Goal: Task Accomplishment & Management: Use online tool/utility

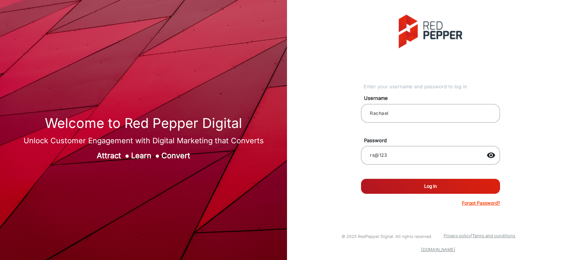
click at [409, 189] on button "Log In" at bounding box center [430, 185] width 139 height 15
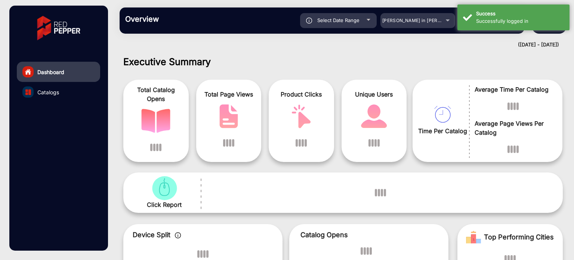
scroll to position [6, 0]
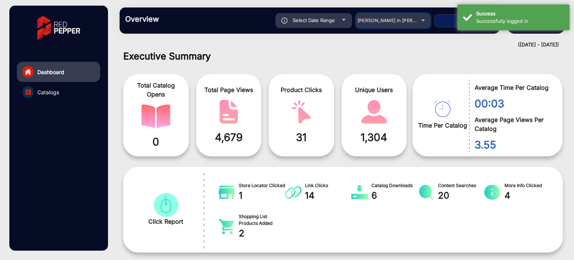
click at [419, 19] on div "[PERSON_NAME] in [PERSON_NAME]" at bounding box center [392, 20] width 75 height 9
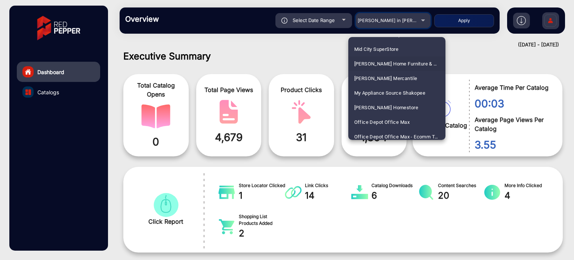
scroll to position [1344, 0]
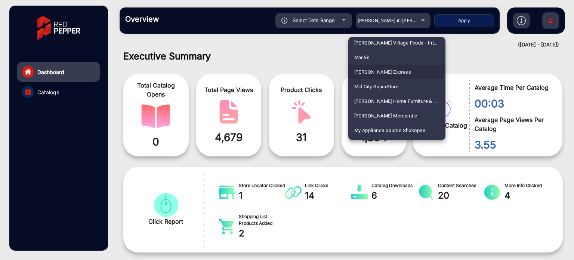
click at [391, 69] on span "[PERSON_NAME] Express" at bounding box center [382, 72] width 57 height 15
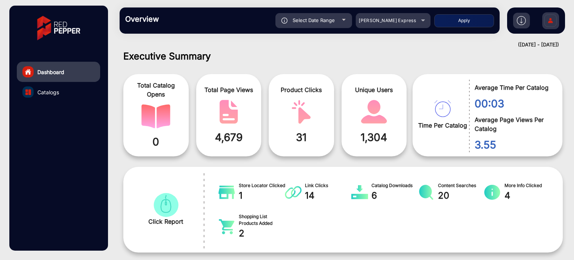
click at [465, 19] on button "Apply" at bounding box center [464, 20] width 60 height 13
type input "[DATE]"
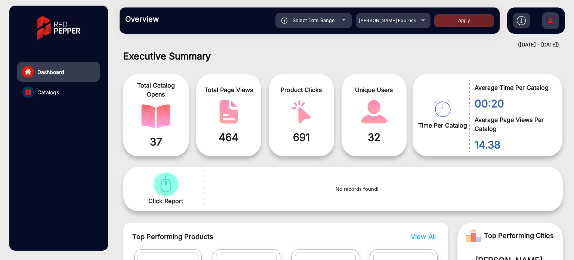
click at [348, 22] on div "Select Date Range" at bounding box center [313, 20] width 77 height 15
type input "[DATE]"
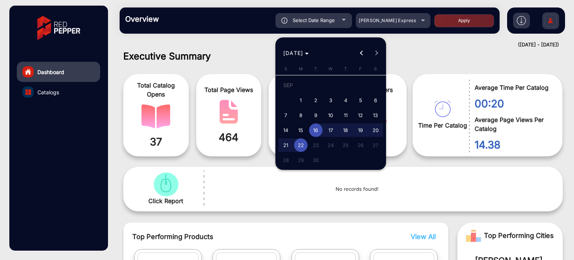
click at [435, 49] on div at bounding box center [287, 130] width 574 height 260
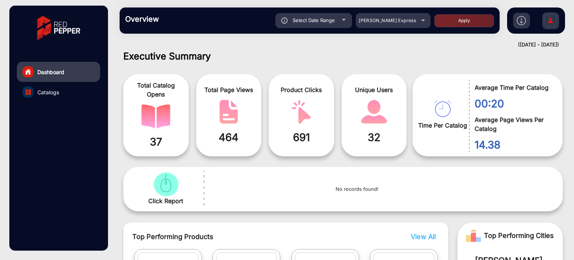
click at [345, 21] on div "Select Date Range" at bounding box center [313, 20] width 77 height 15
type input "[DATE]"
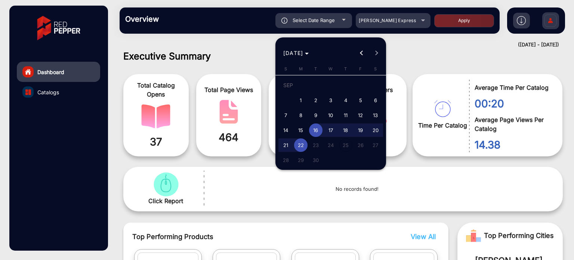
click at [303, 99] on span "1" at bounding box center [300, 99] width 13 height 13
type input "[DATE]"
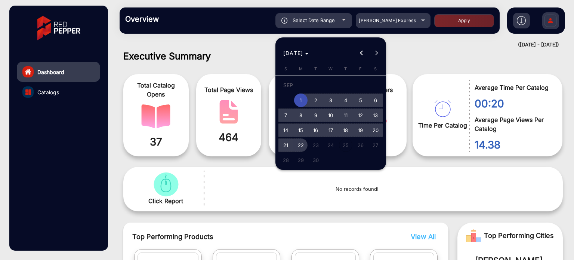
click at [300, 142] on span "22" at bounding box center [300, 144] width 13 height 13
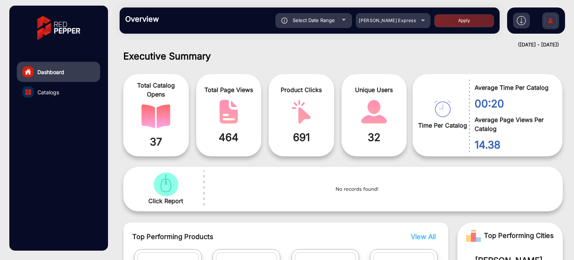
type input "[DATE]"
click at [459, 18] on button "Apply" at bounding box center [464, 20] width 60 height 13
type input "[DATE]"
